Goal: Task Accomplishment & Management: Complete application form

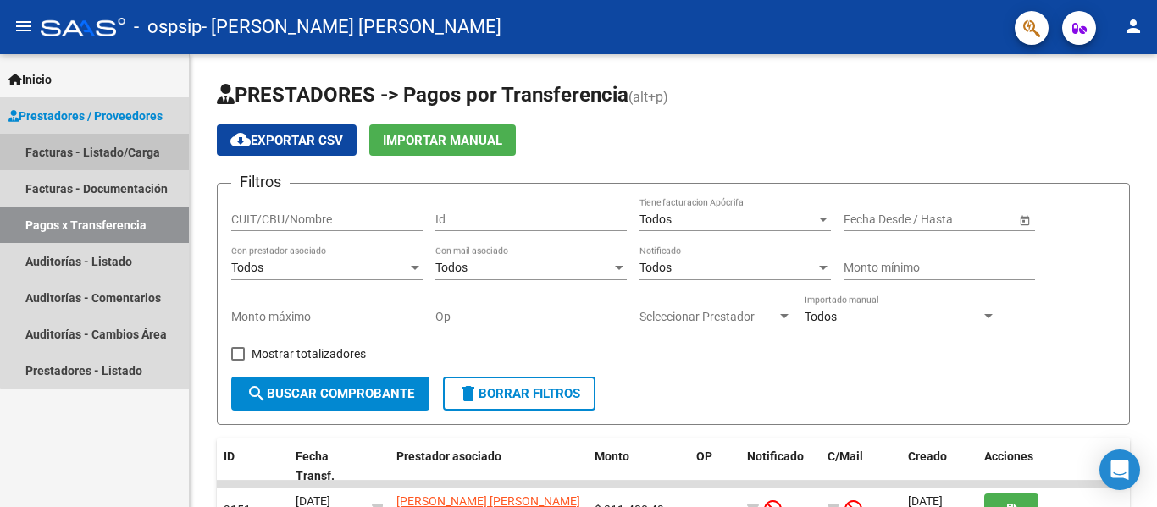
click at [139, 151] on link "Facturas - Listado/Carga" at bounding box center [94, 152] width 189 height 36
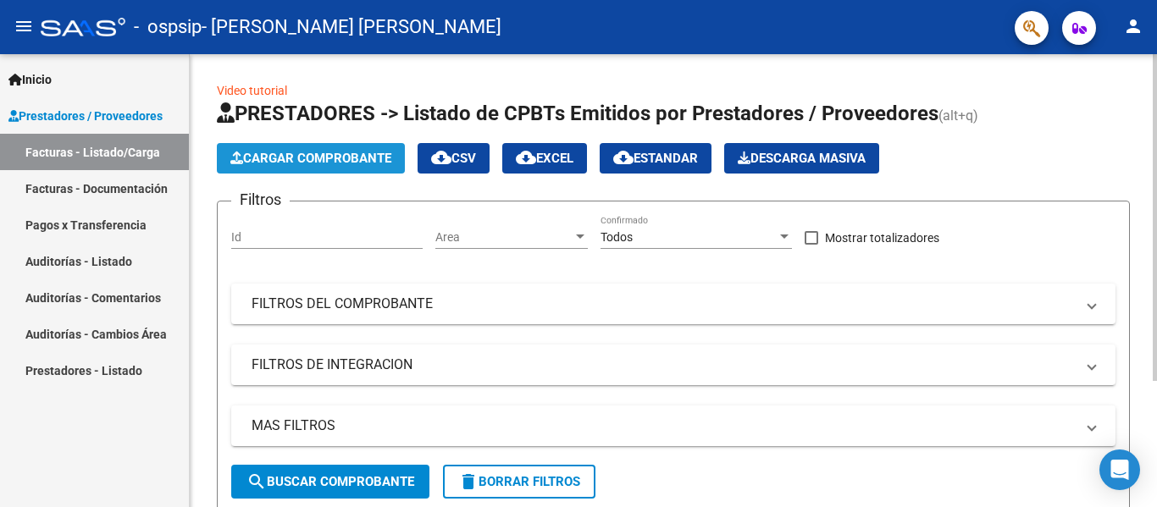
click at [310, 155] on span "Cargar Comprobante" at bounding box center [310, 158] width 161 height 15
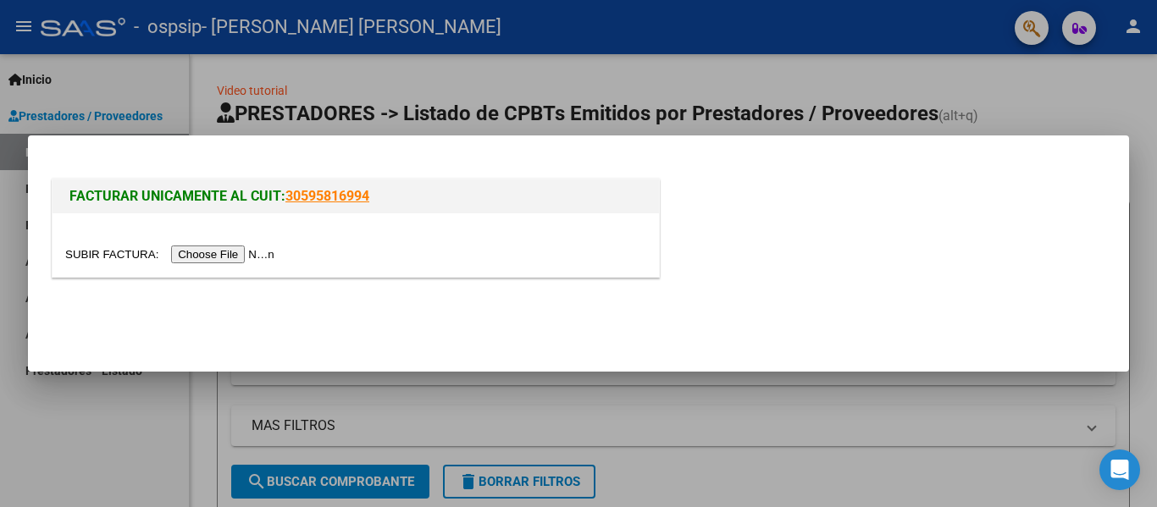
click at [213, 247] on input "file" at bounding box center [172, 255] width 214 height 18
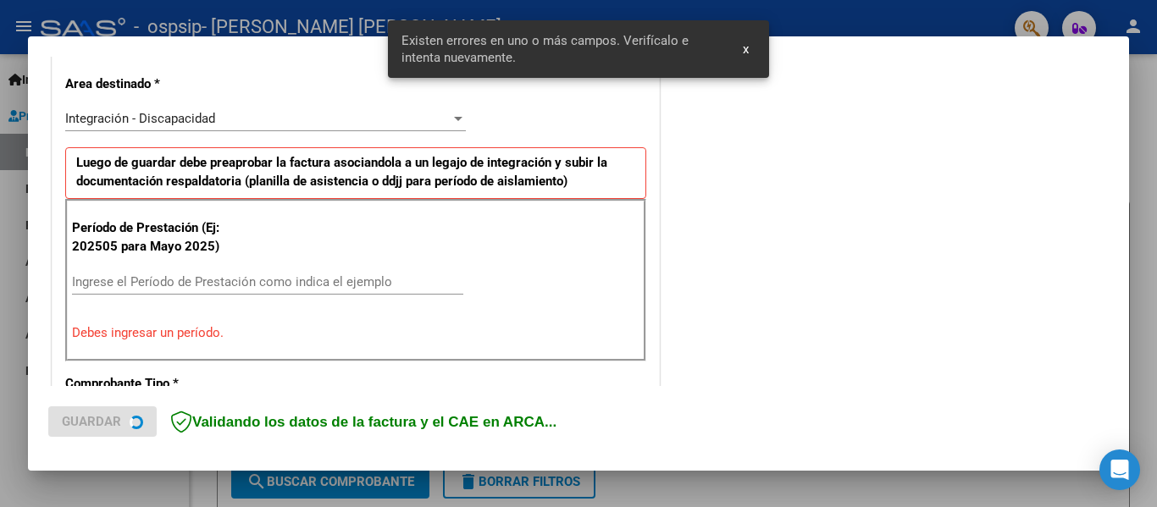
scroll to position [393, 0]
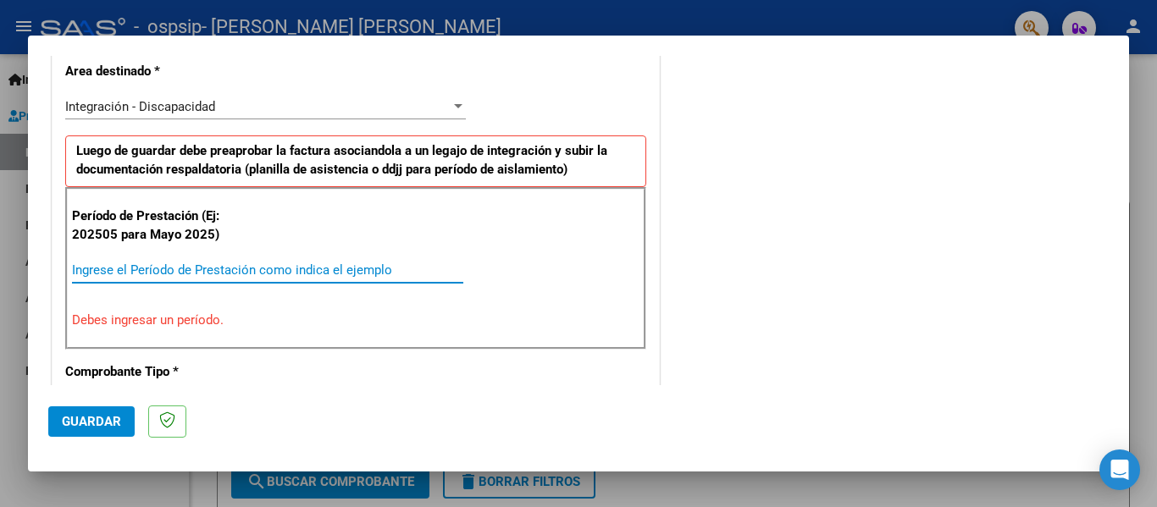
click at [234, 263] on input "Ingrese el Período de Prestación como indica el ejemplo" at bounding box center [267, 270] width 391 height 15
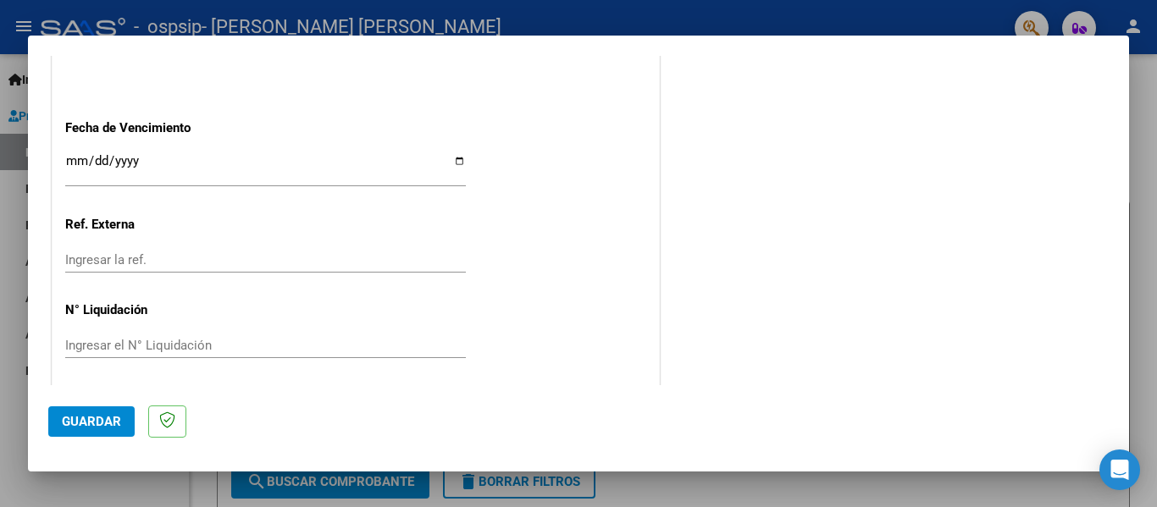
scroll to position [1161, 0]
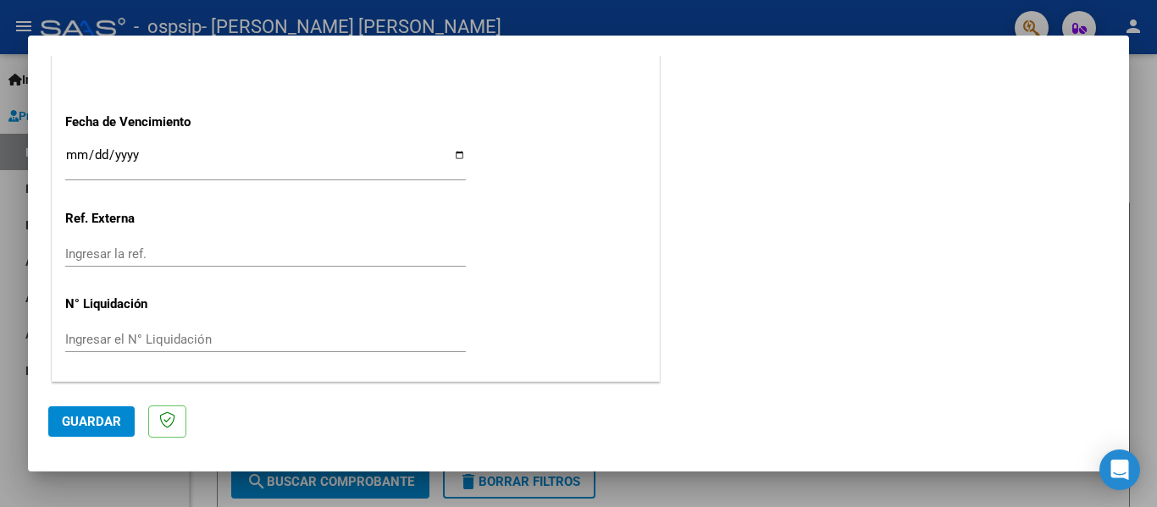
type input "202508"
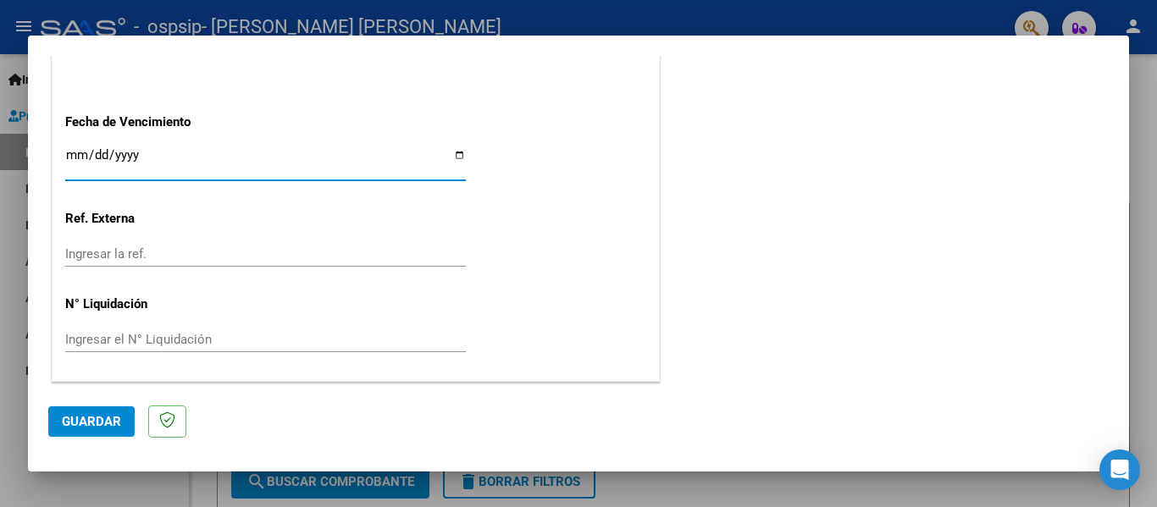
click at [459, 156] on input "Ingresar la fecha" at bounding box center [265, 161] width 401 height 27
type input "[DATE]"
click at [125, 423] on button "Guardar" at bounding box center [91, 422] width 86 height 30
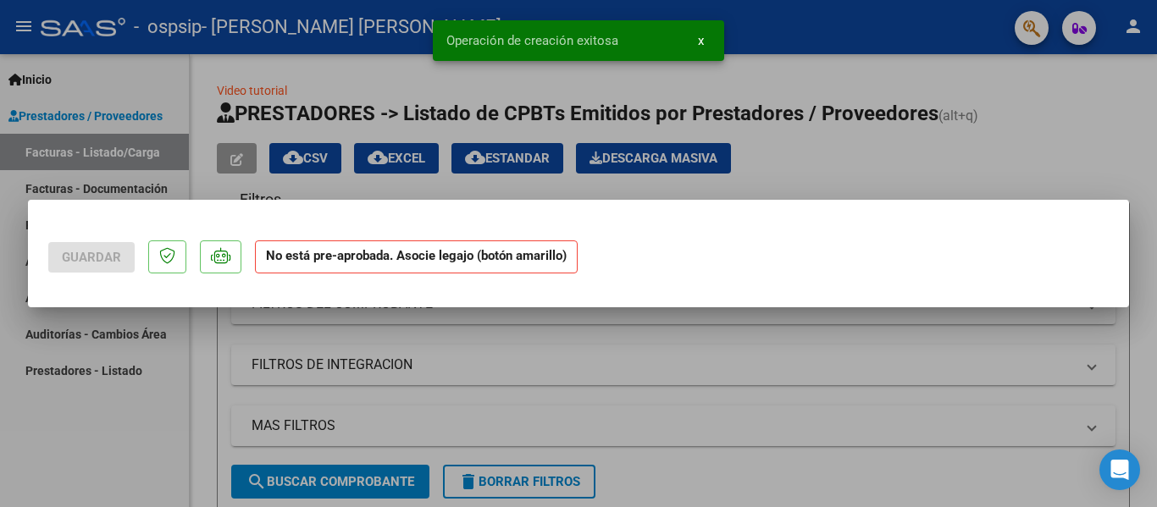
scroll to position [0, 0]
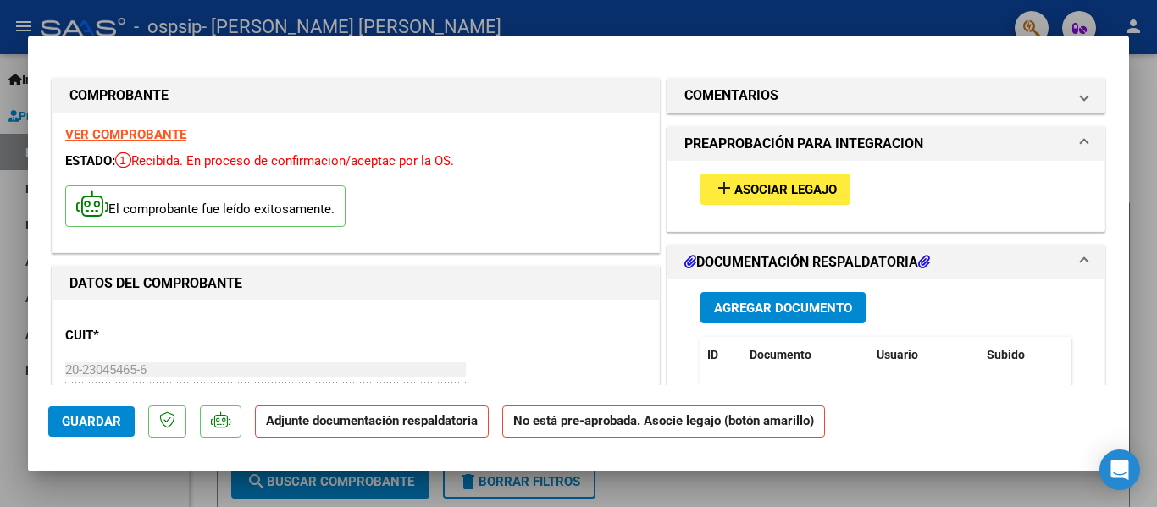
click at [739, 180] on button "add Asociar Legajo" at bounding box center [775, 189] width 150 height 31
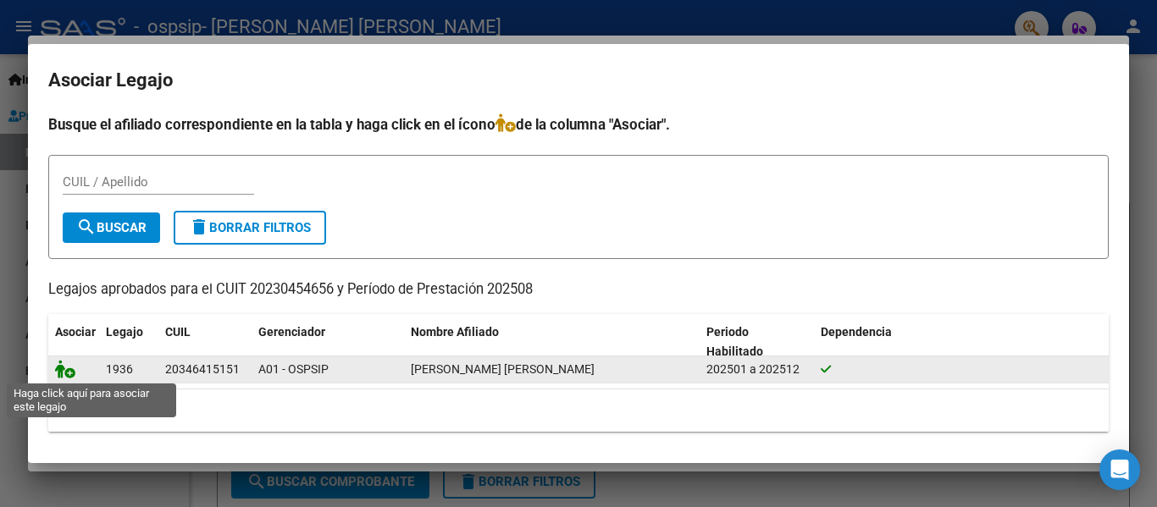
click at [62, 373] on icon at bounding box center [65, 369] width 20 height 19
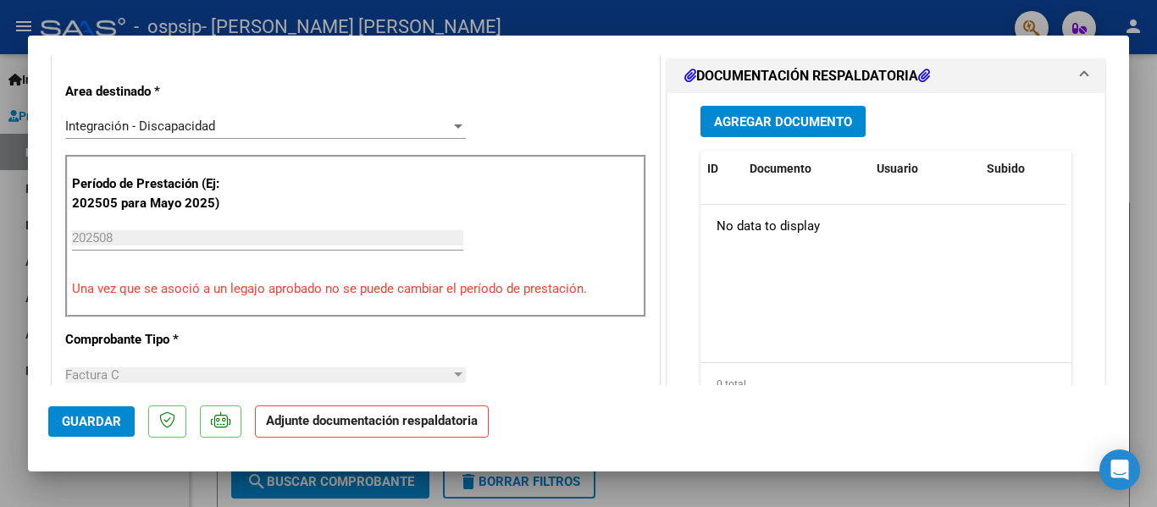
scroll to position [423, 0]
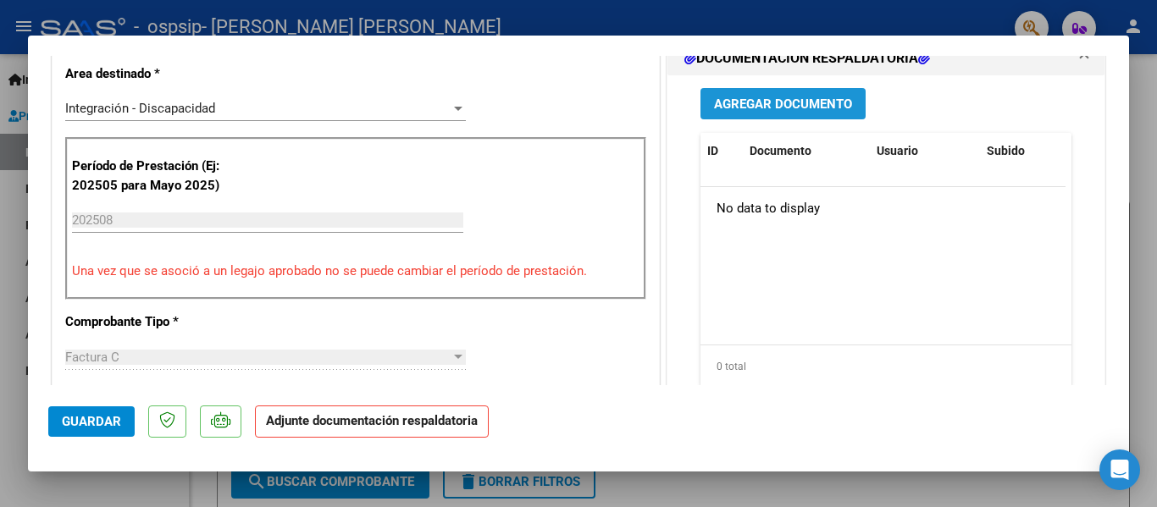
click at [775, 103] on span "Agregar Documento" at bounding box center [783, 104] width 138 height 15
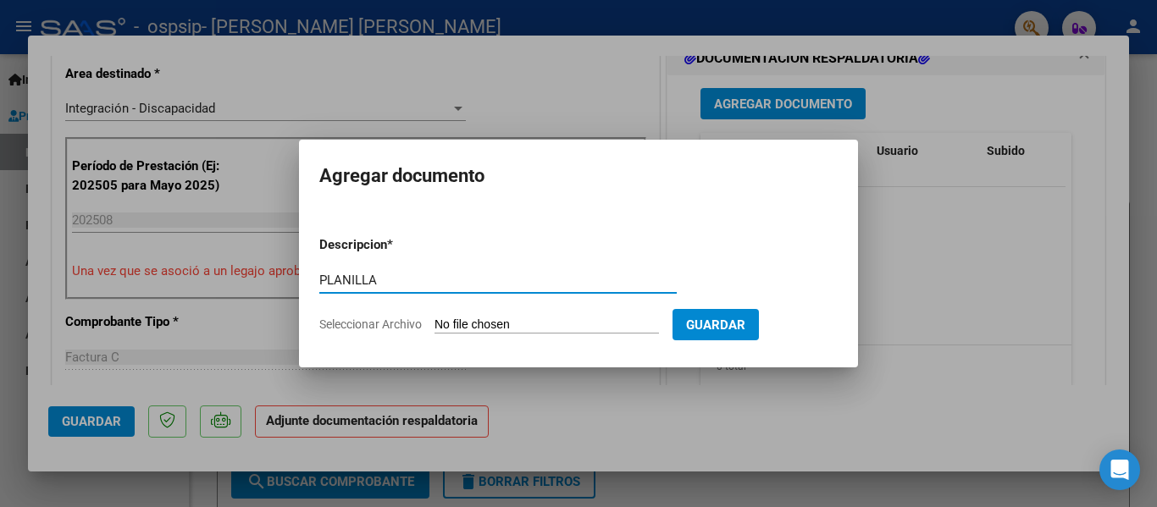
type input "PLANILLA"
click at [450, 321] on input "Seleccionar Archivo" at bounding box center [546, 326] width 224 height 16
type input "C:\fakepath\PLANILLA.pdf"
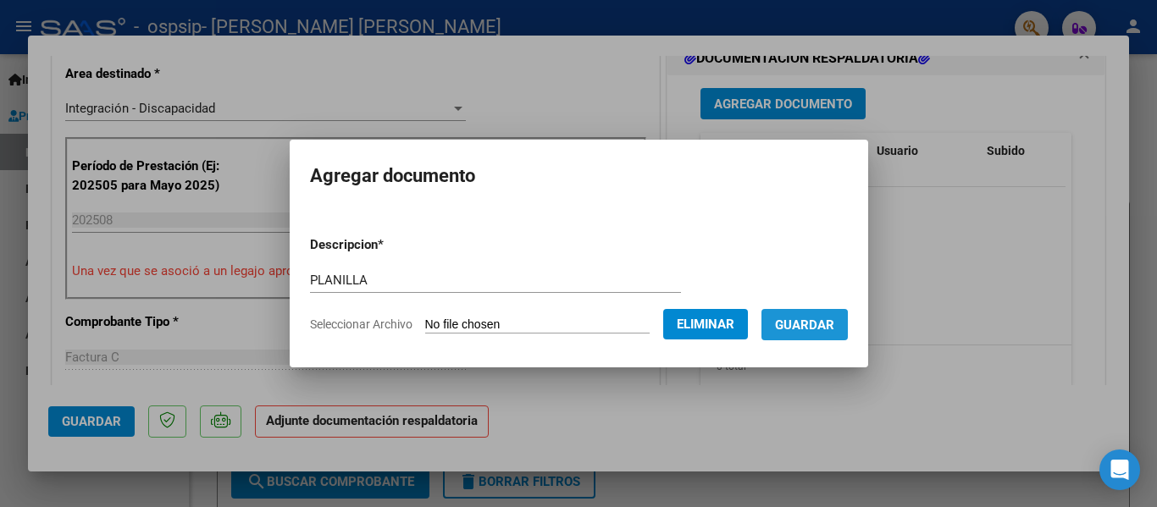
click at [815, 326] on span "Guardar" at bounding box center [804, 325] width 59 height 15
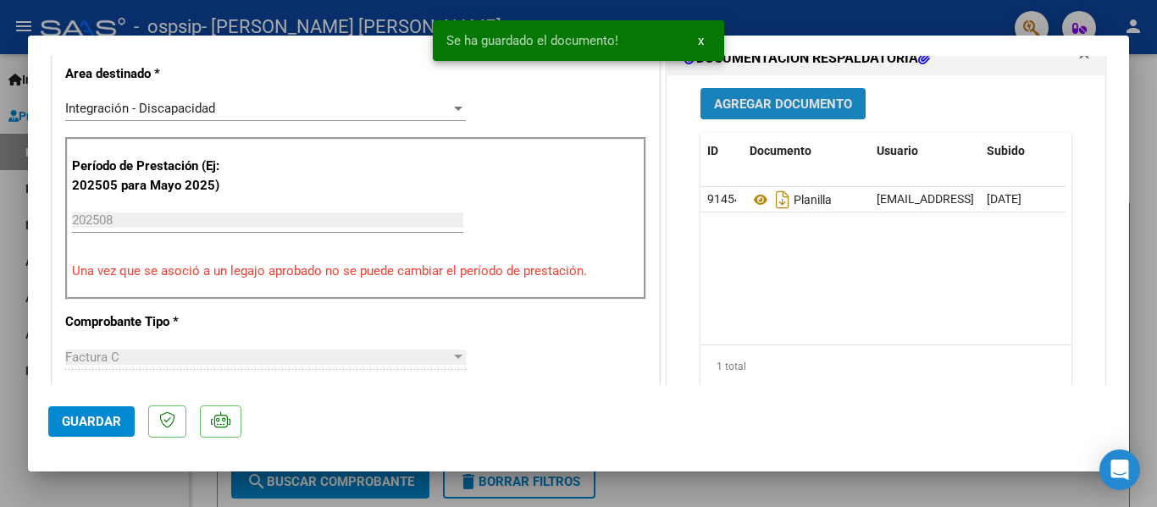
click at [761, 106] on span "Agregar Documento" at bounding box center [783, 104] width 138 height 15
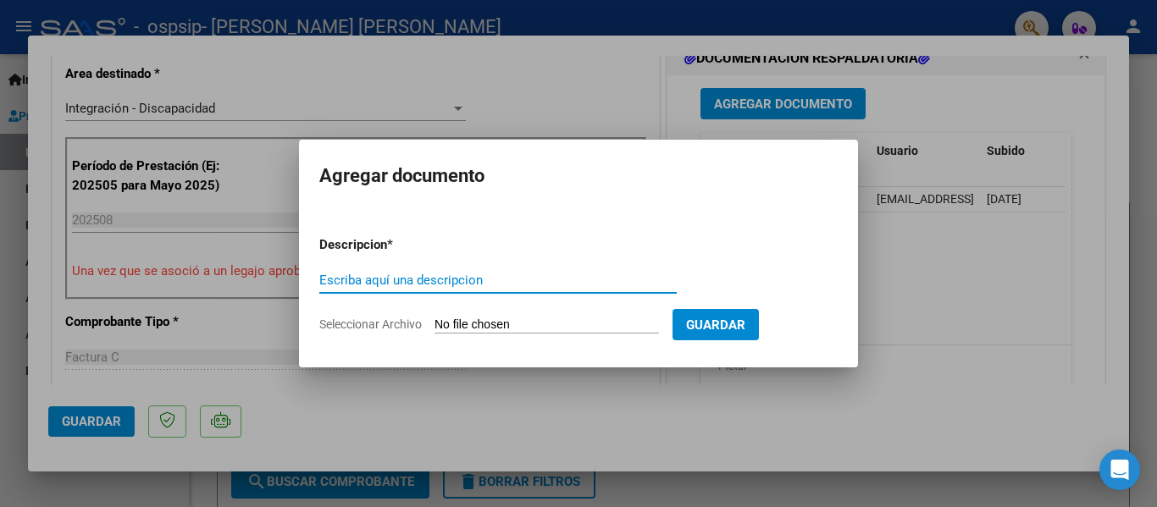
click at [483, 279] on input "Escriba aquí una descripcion" at bounding box center [497, 280] width 357 height 15
click at [473, 282] on input "Escriba aquí una descripcion" at bounding box center [497, 280] width 357 height 15
type input "CUD"
click at [543, 323] on input "Seleccionar Archivo" at bounding box center [546, 326] width 224 height 16
type input "C:\fakepath\C.U.D..jpeg"
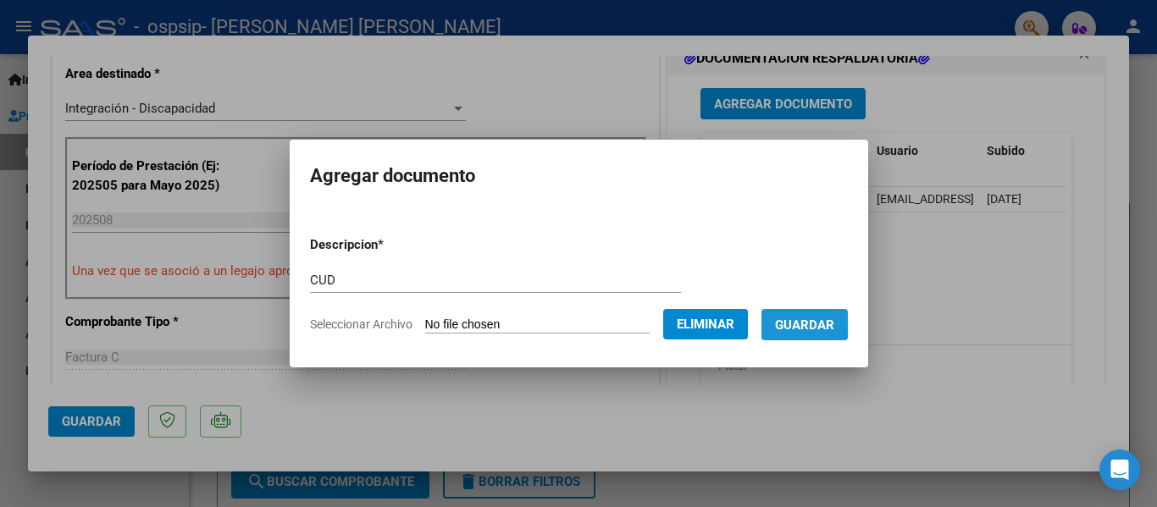
click at [800, 323] on span "Guardar" at bounding box center [804, 325] width 59 height 15
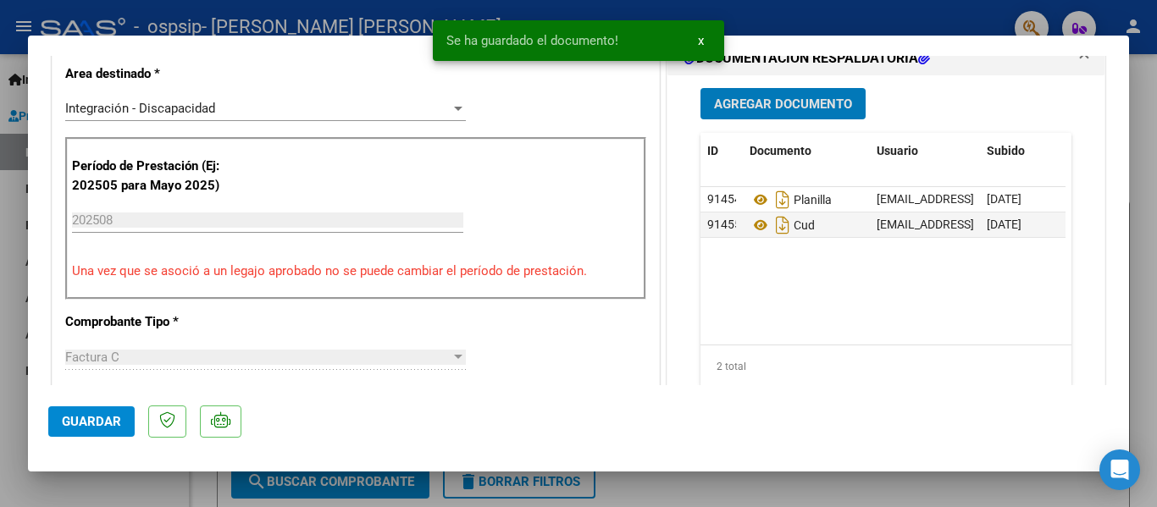
click at [764, 105] on span "Agregar Documento" at bounding box center [783, 104] width 138 height 15
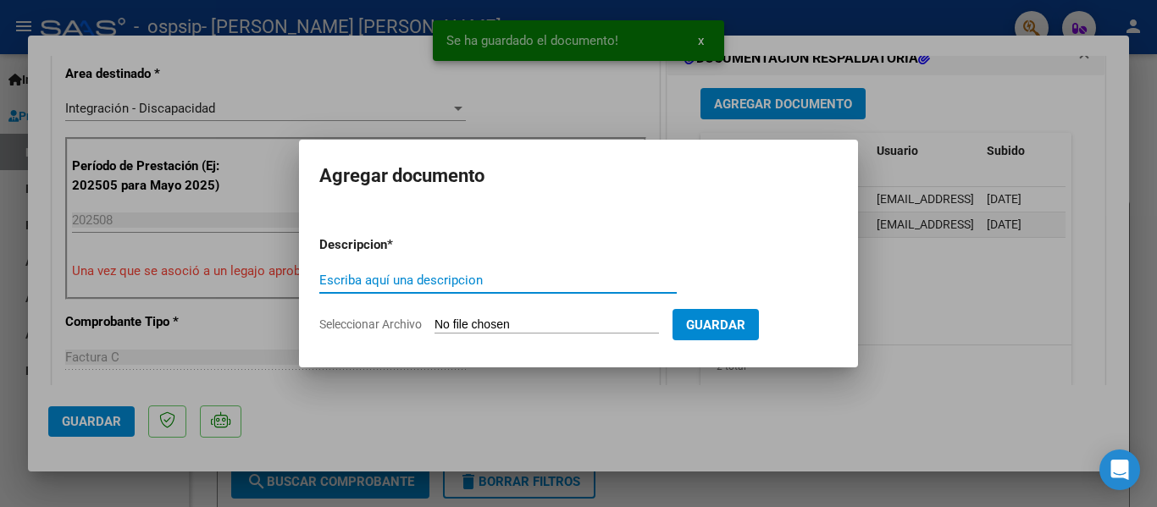
click at [433, 271] on div "Escriba aquí una descripcion" at bounding box center [497, 280] width 357 height 25
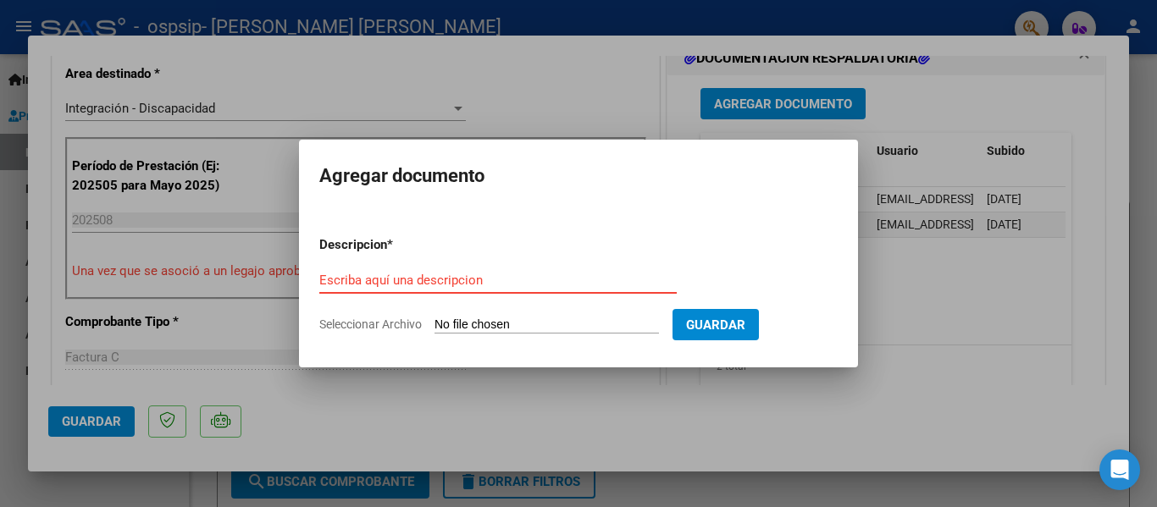
type input "U"
type input "AUTORIZACION"
click at [517, 324] on input "Seleccionar Archivo" at bounding box center [546, 326] width 224 height 16
type input "C:\fakepath\[PERSON_NAME] [PERSON_NAME] TRANSP AUTORIZACION 2025 SEGUN RESOLUCI…"
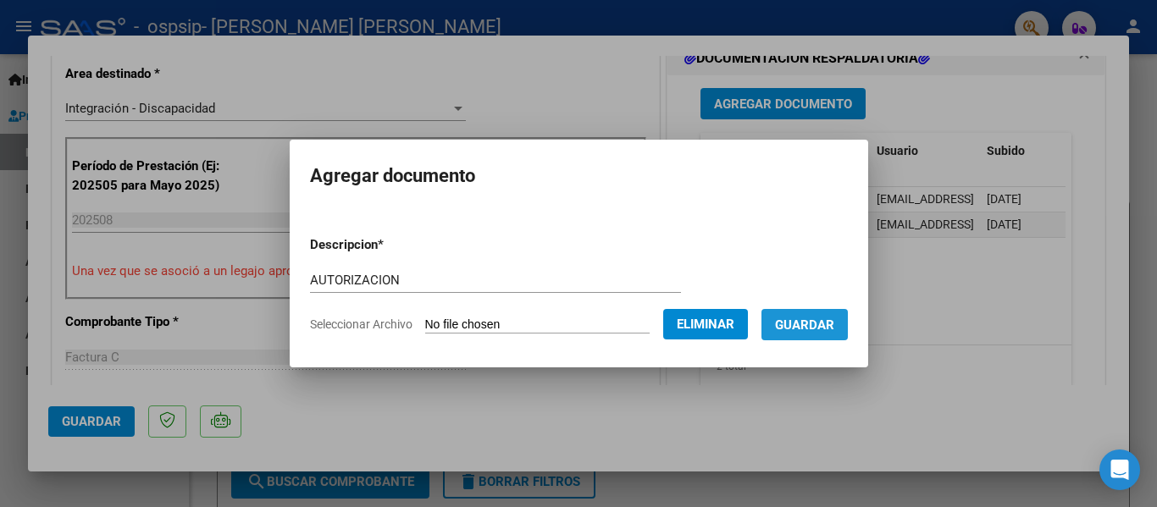
click at [827, 324] on span "Guardar" at bounding box center [804, 325] width 59 height 15
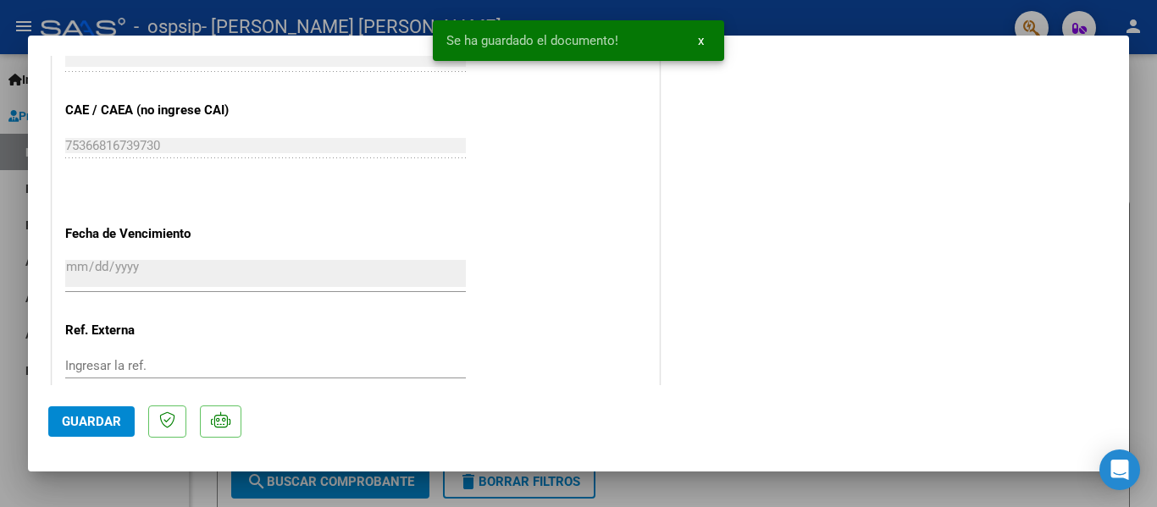
scroll to position [1186, 0]
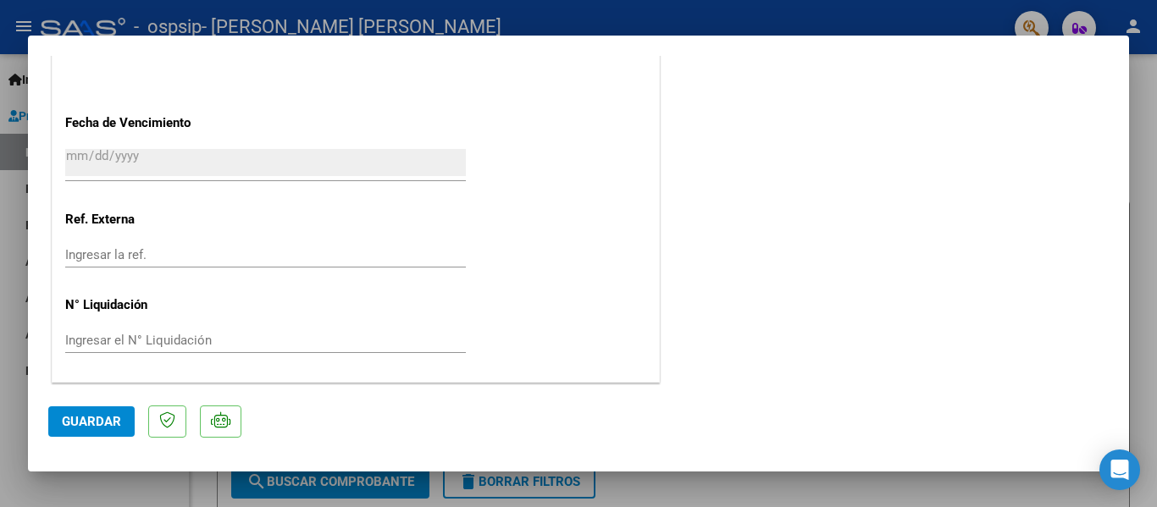
click at [90, 409] on button "Guardar" at bounding box center [91, 422] width 86 height 30
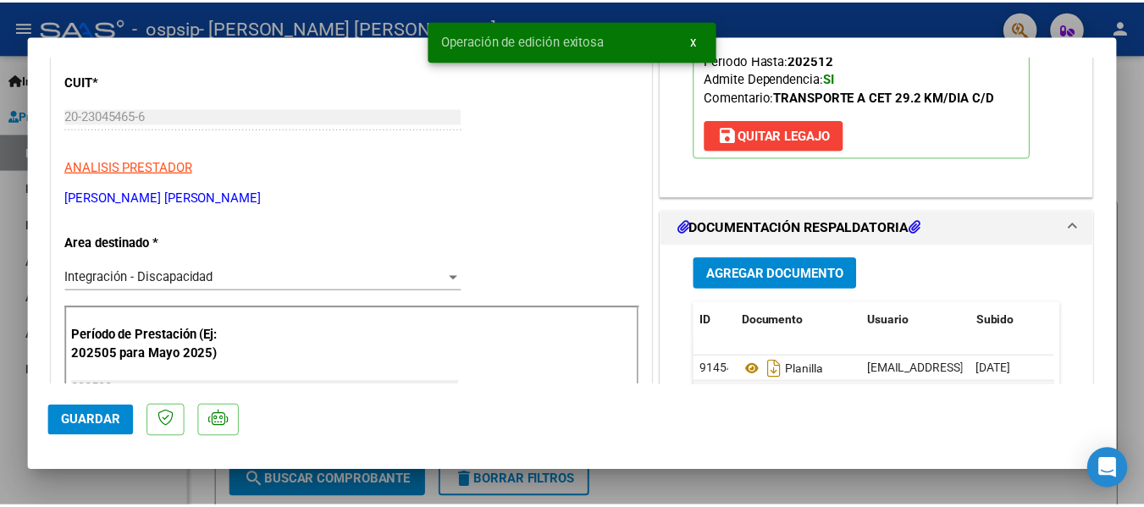
scroll to position [0, 0]
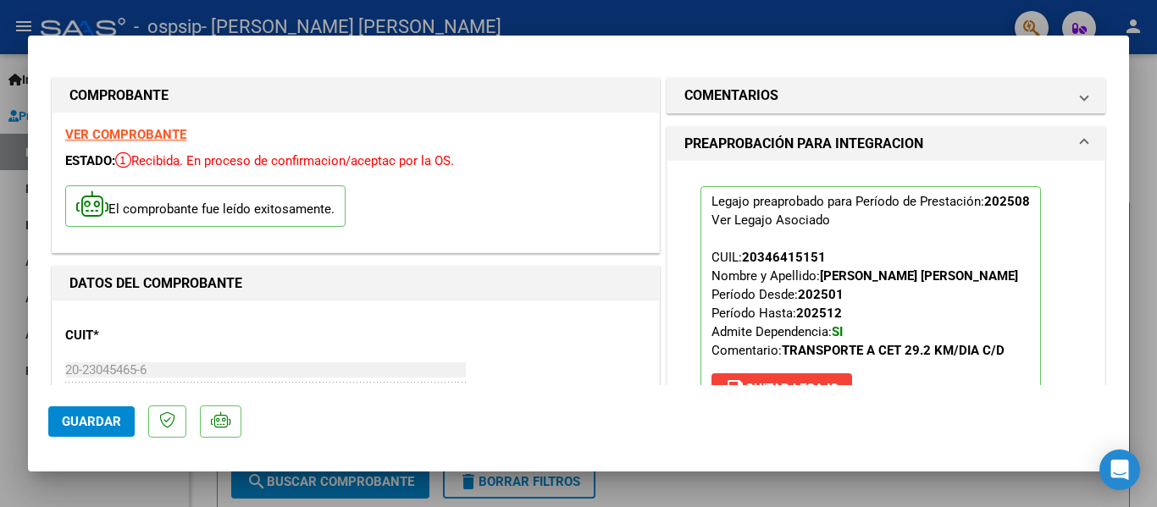
click at [1044, 495] on div at bounding box center [578, 253] width 1157 height 507
type input "$ 0,00"
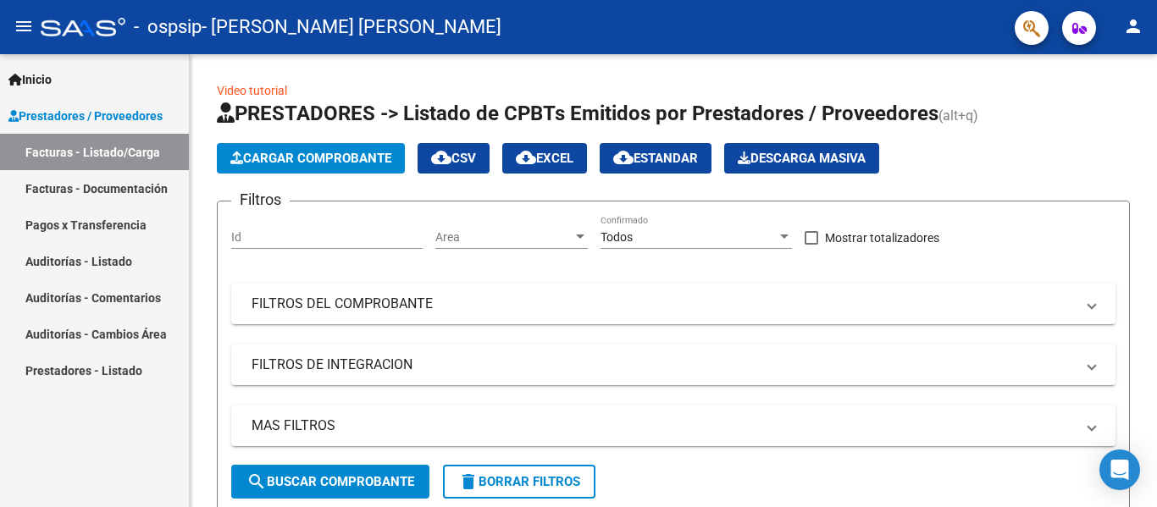
click at [1128, 20] on mat-icon "person" at bounding box center [1133, 26] width 20 height 20
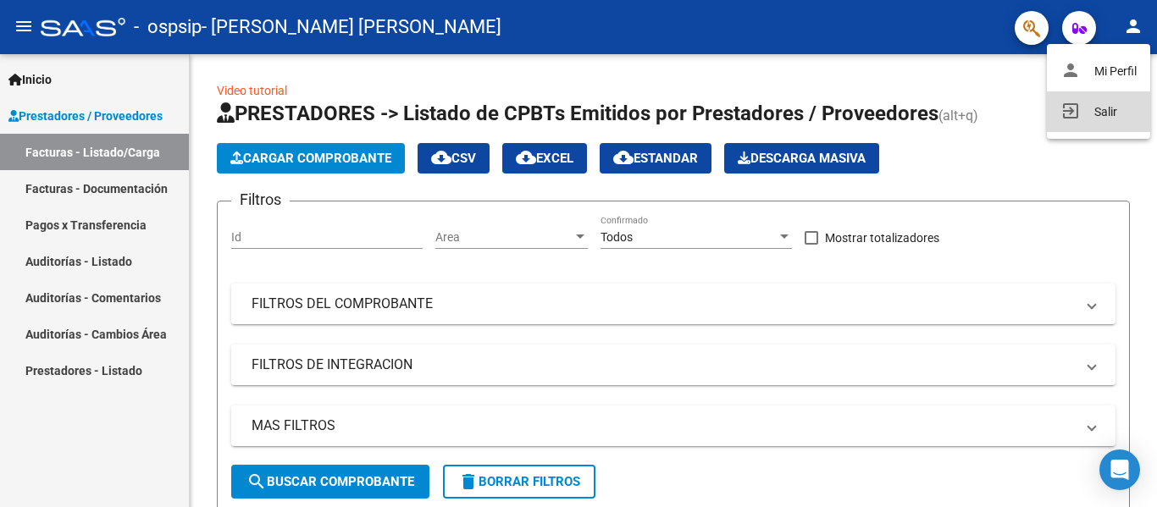
click at [1093, 105] on button "exit_to_app Salir" at bounding box center [1098, 111] width 103 height 41
